Goal: Transaction & Acquisition: Purchase product/service

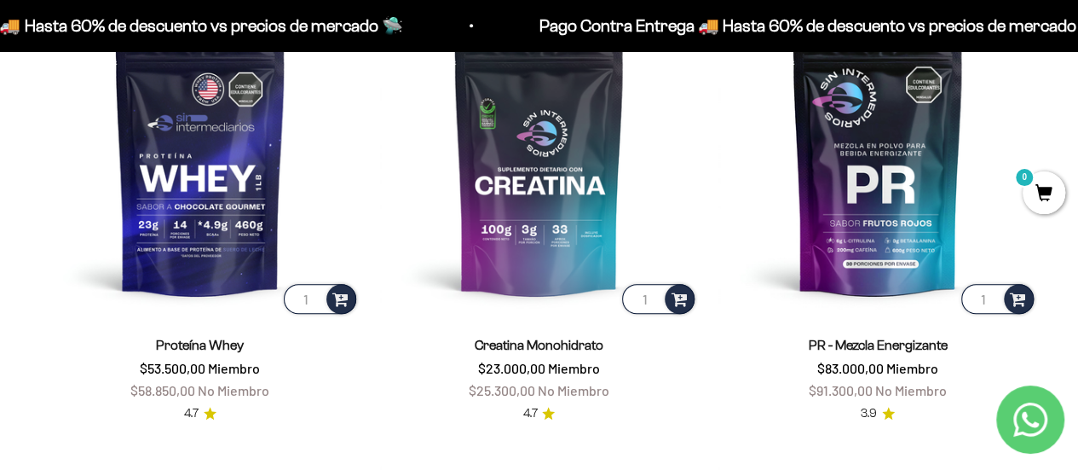
scroll to position [671, 0]
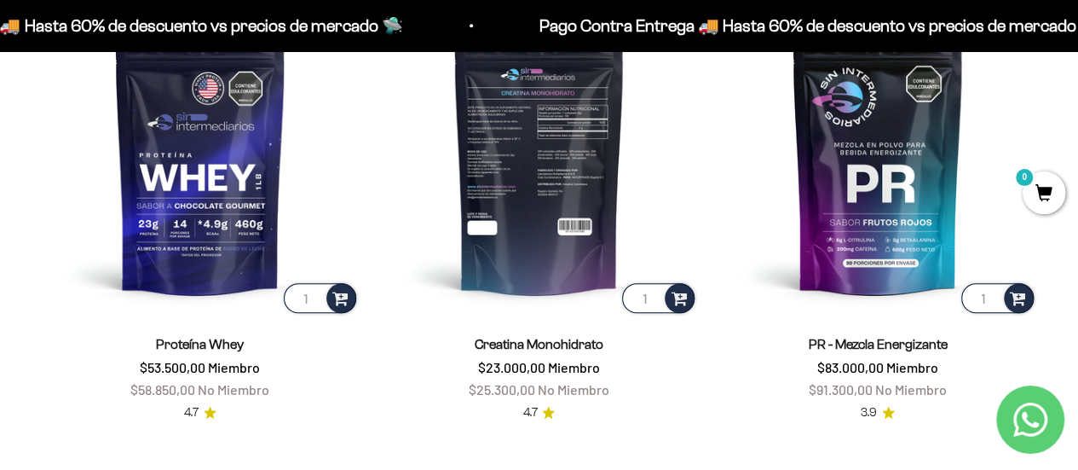
click at [537, 173] on img at bounding box center [539, 156] width 319 height 319
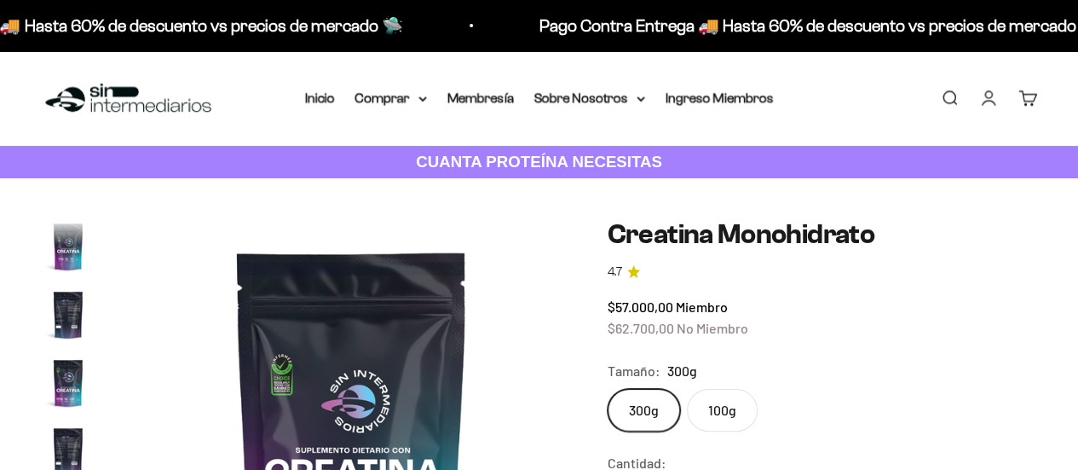
scroll to position [70, 0]
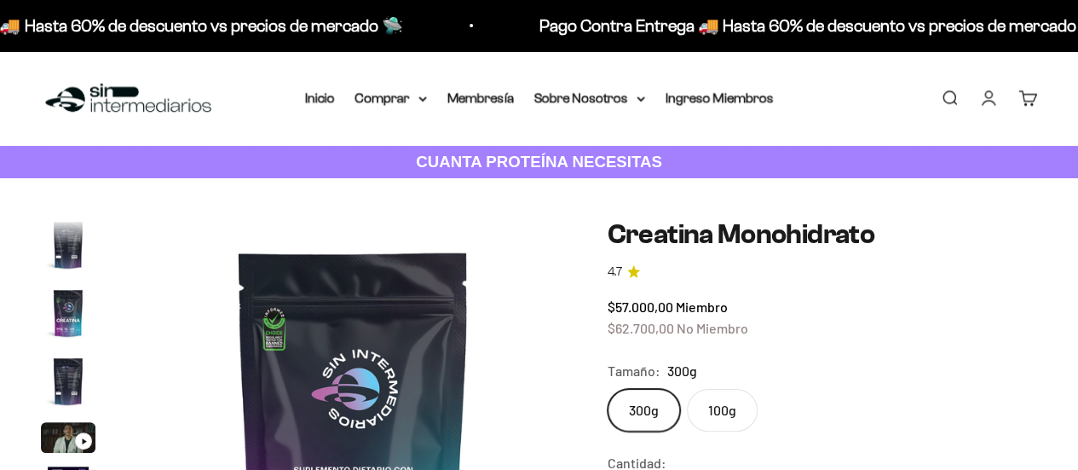
click at [55, 365] on img "Ir al artículo 4" at bounding box center [68, 381] width 55 height 55
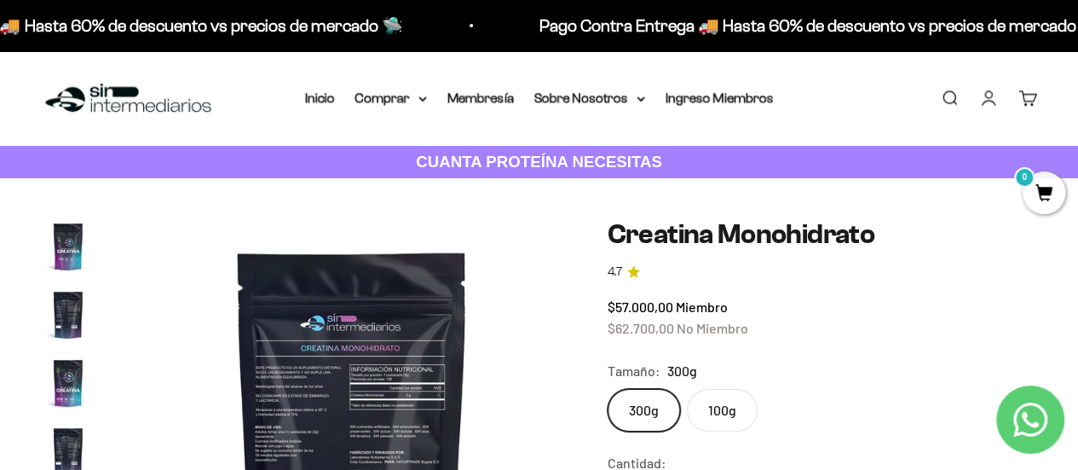
click at [312, 380] on img at bounding box center [352, 434] width 431 height 431
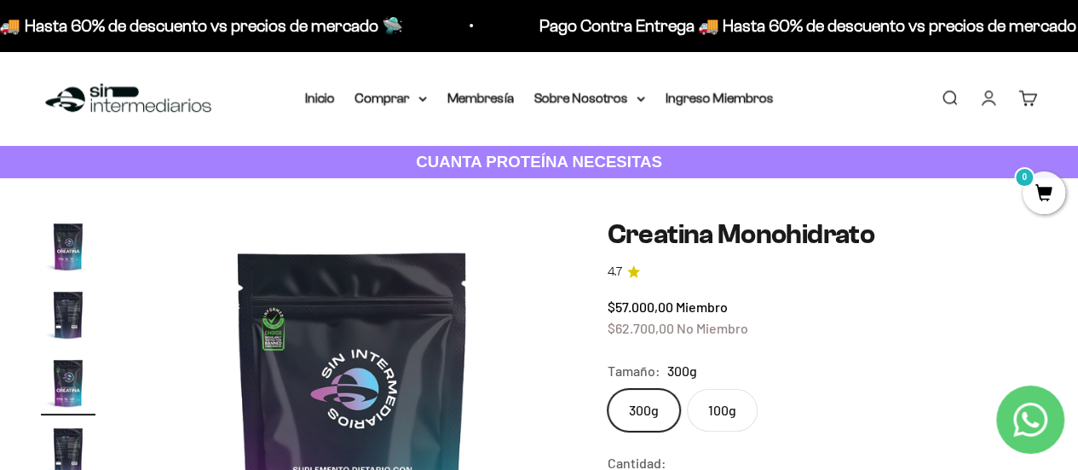
click at [55, 367] on img "Ir al artículo 3" at bounding box center [68, 383] width 55 height 55
click at [57, 441] on img "Ir al artículo 4" at bounding box center [68, 451] width 55 height 55
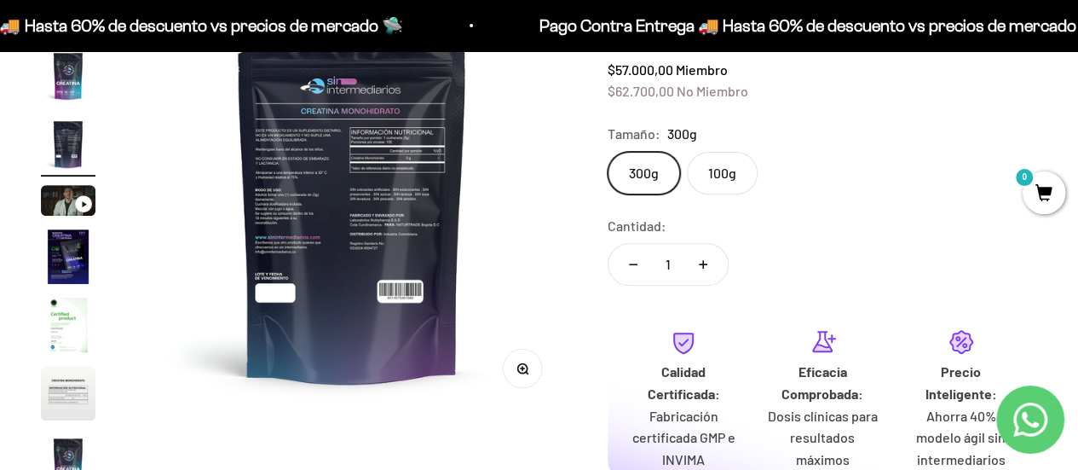
scroll to position [238, 0]
click at [532, 374] on button "Zoom" at bounding box center [522, 367] width 38 height 38
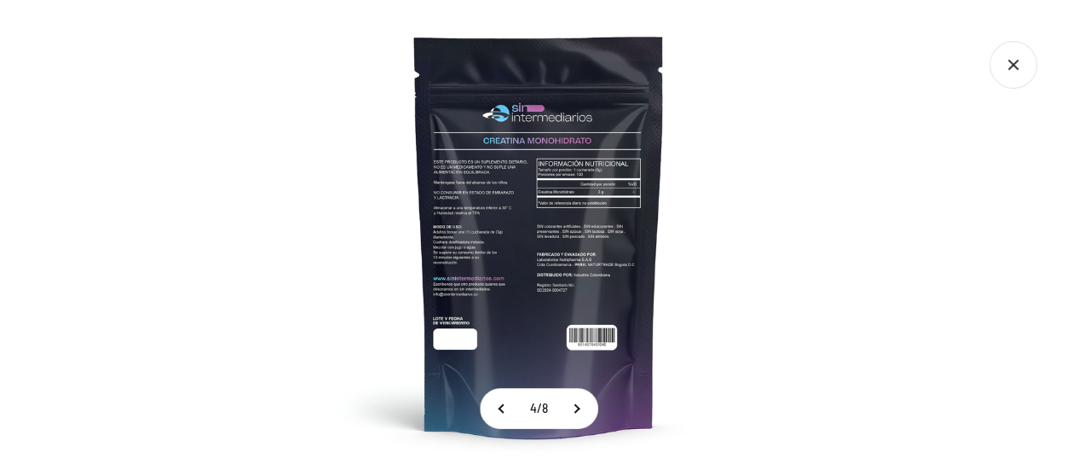
click at [457, 176] on img at bounding box center [539, 235] width 470 height 470
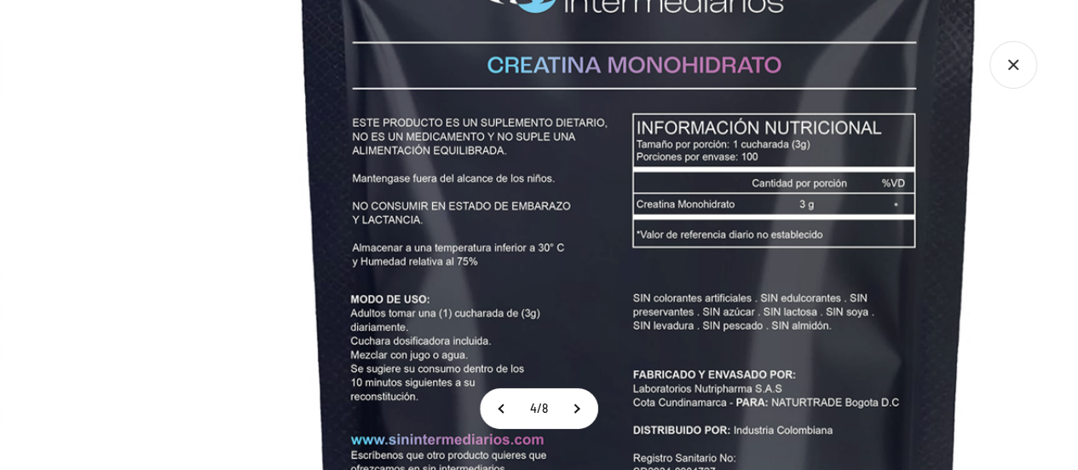
click at [997, 63] on icon "Cerrar galería" at bounding box center [1014, 65] width 48 height 48
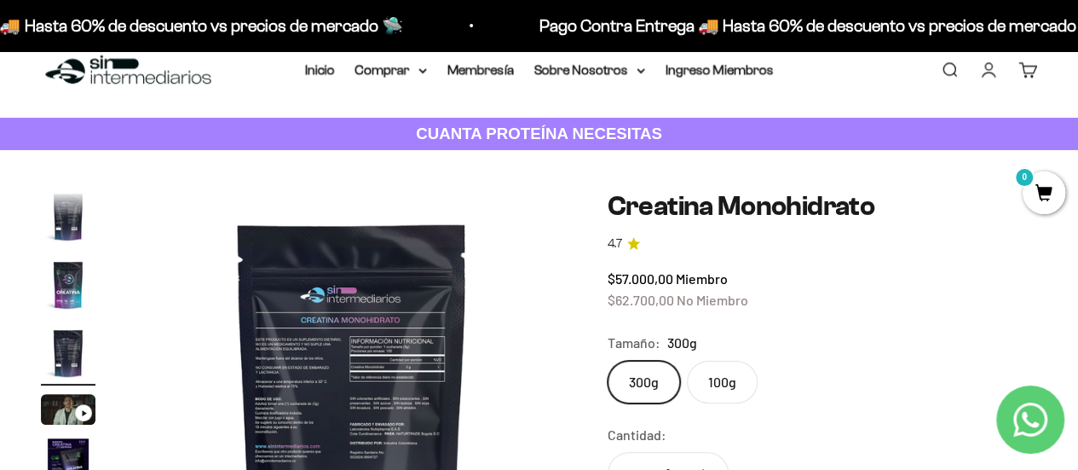
scroll to position [0, 0]
